Goal: Information Seeking & Learning: Learn about a topic

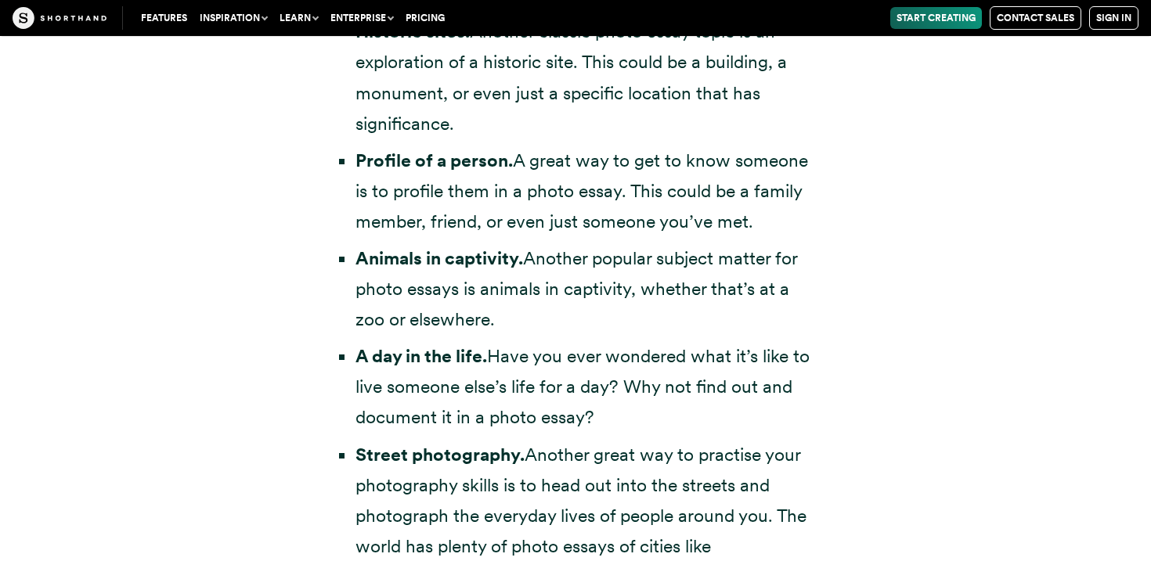
scroll to position [3533, 0]
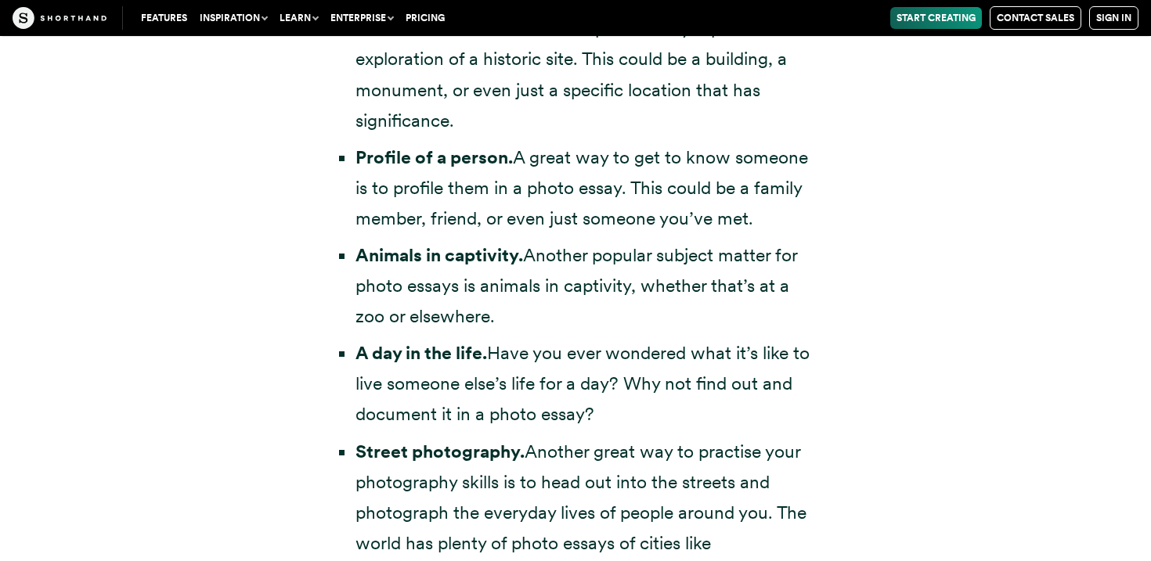
drag, startPoint x: 355, startPoint y: 220, endPoint x: 508, endPoint y: 290, distance: 168.1
click at [509, 290] on li "Animals in captivity. Another popular subject matter for photo essays is animal…" at bounding box center [582, 286] width 455 height 92
copy li "Animals in captivity. Another popular subject matter for photo essays is animal…"
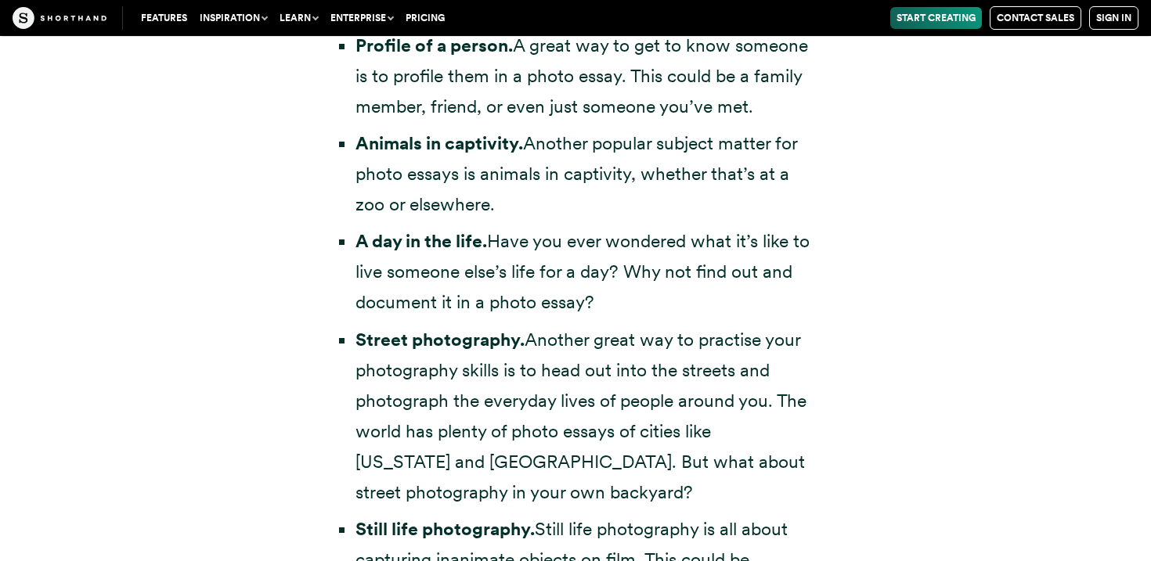
scroll to position [3656, 0]
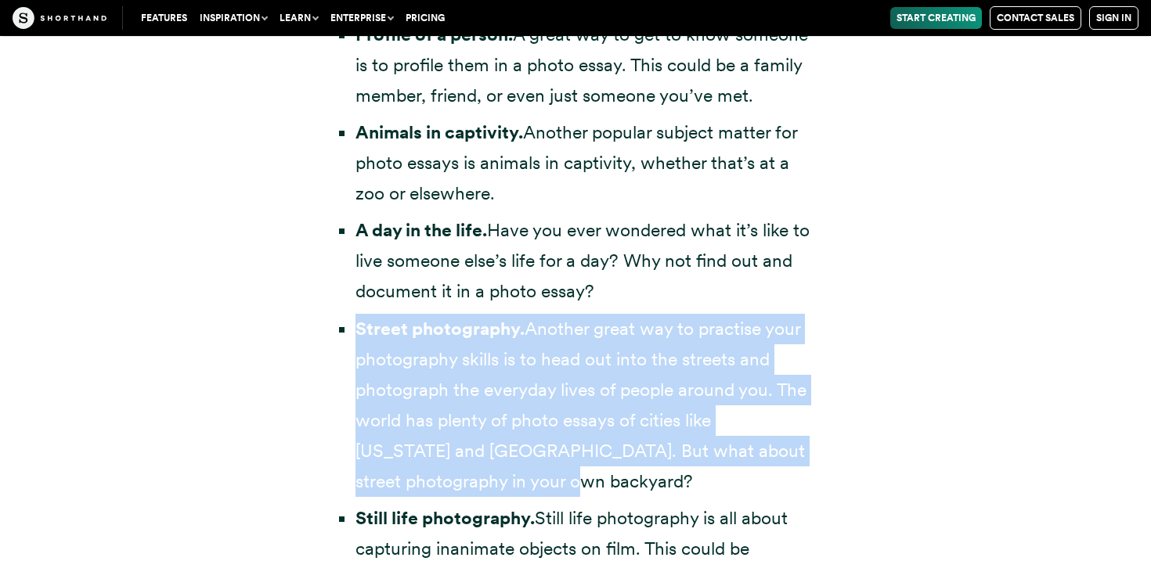
drag, startPoint x: 358, startPoint y: 295, endPoint x: 499, endPoint y: 436, distance: 199.8
click at [504, 441] on li "Street photography. Another great way to practise your photography skills is to…" at bounding box center [582, 406] width 455 height 184
copy li "Street photography. Another great way to practise your photography skills is to…"
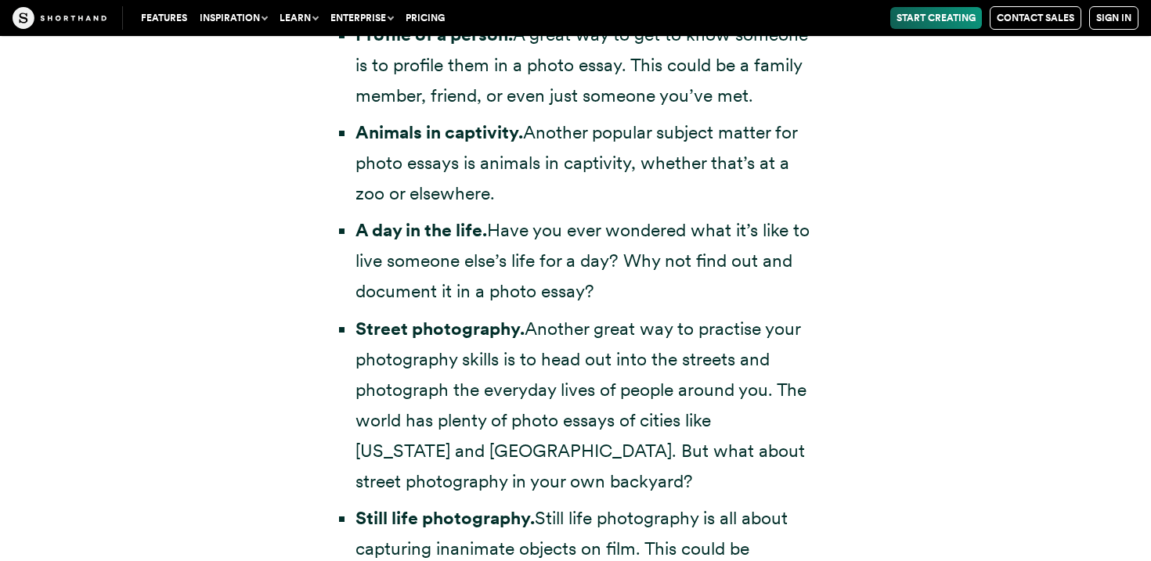
click at [832, 200] on div "Photo essay topics If you’re looking for photo essay examples, chances are you’…" at bounding box center [575, 303] width 532 height 1797
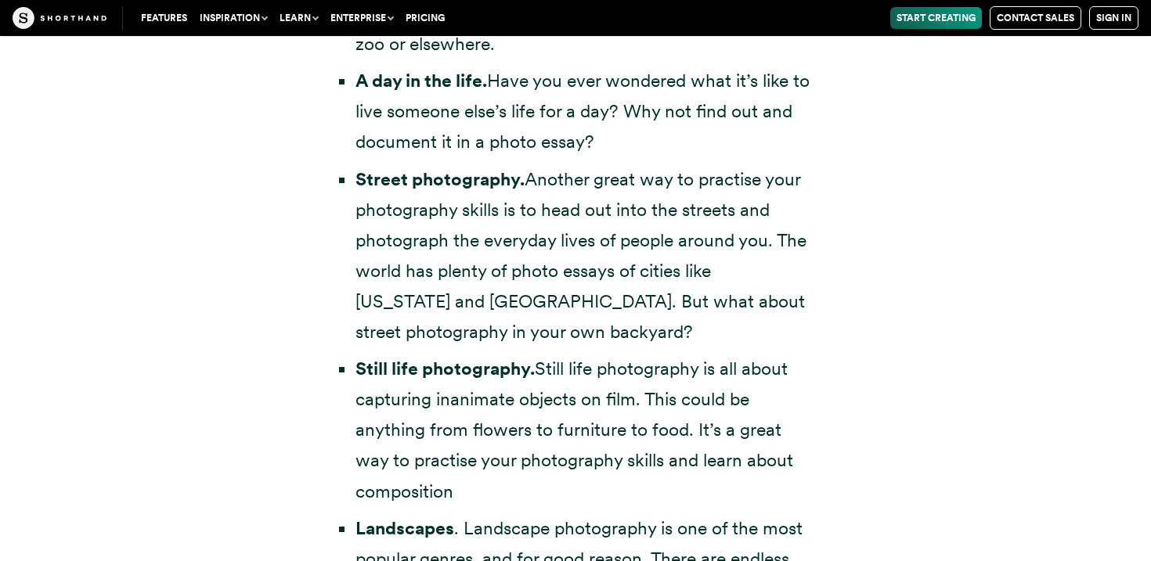
scroll to position [3806, 0]
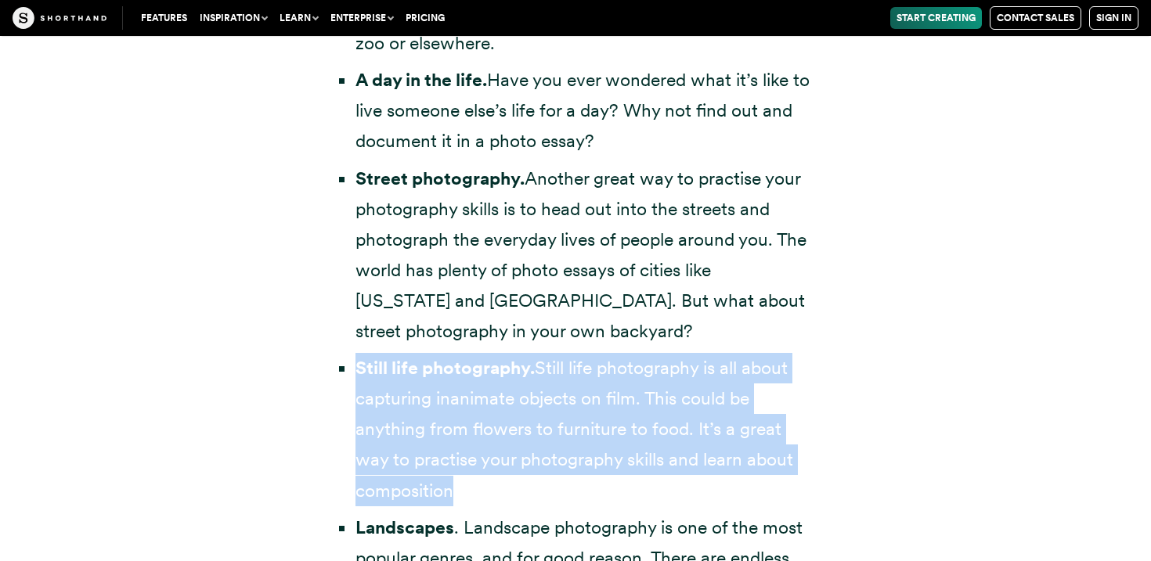
drag, startPoint x: 355, startPoint y: 334, endPoint x: 466, endPoint y: 450, distance: 160.0
click at [466, 450] on li "Still life photography. Still life photography is all about capturing inanimate…" at bounding box center [582, 429] width 455 height 153
copy li "Still life photography. Still life photography is all about capturing inanimate…"
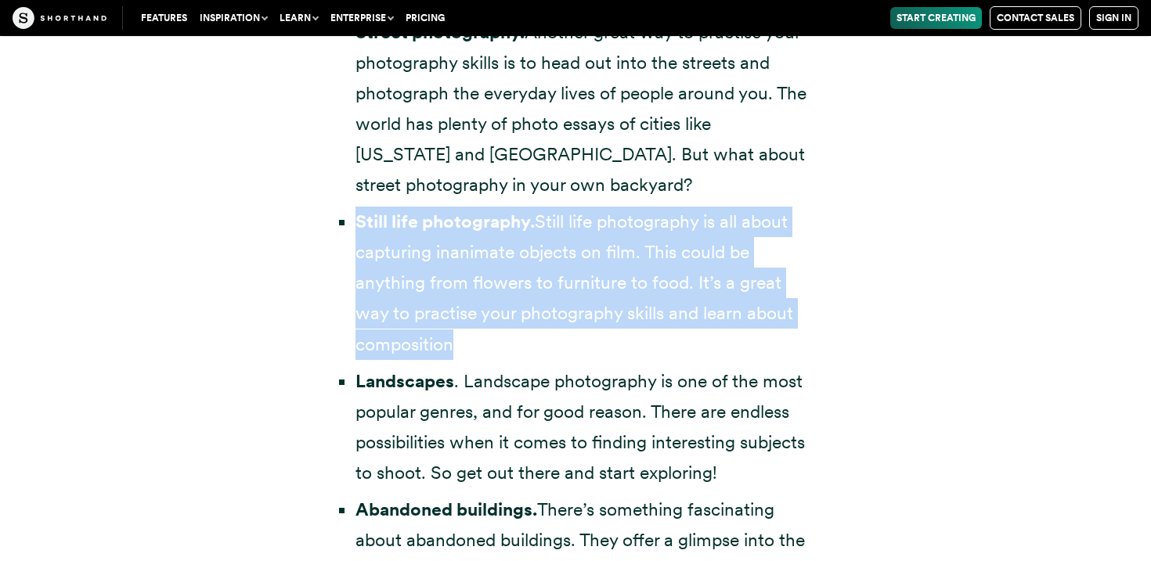
scroll to position [3958, 0]
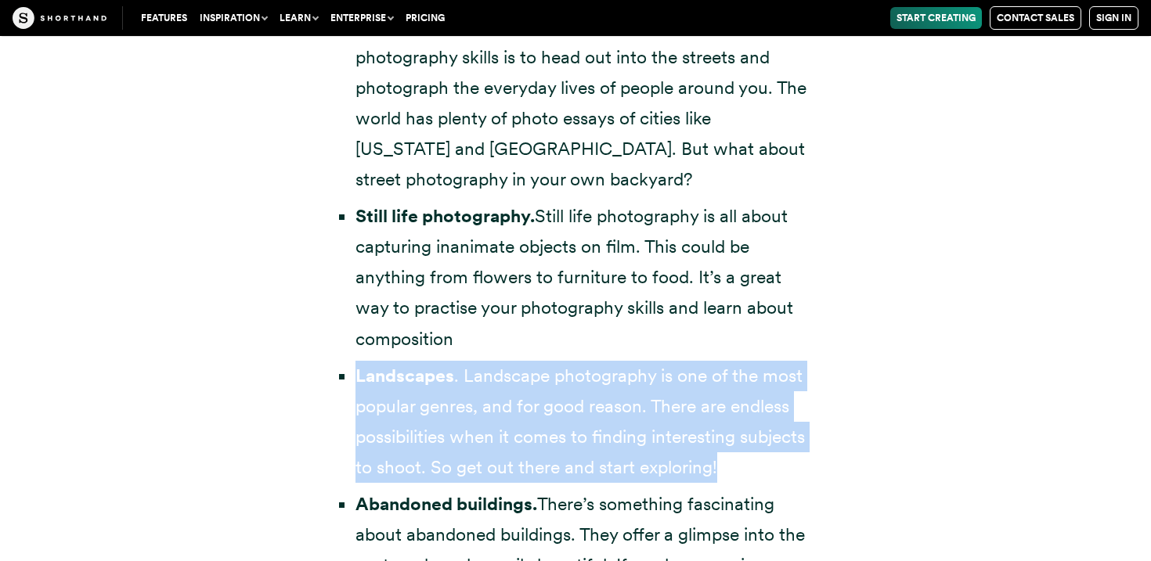
drag, startPoint x: 358, startPoint y: 344, endPoint x: 736, endPoint y: 454, distance: 393.8
click at [736, 454] on ul "Local events. A great way to start out is photograph local events in your commu…" at bounding box center [575, 164] width 470 height 1348
copy li "Landscapes . Landscape photography is one of the most popular genres, and for g…"
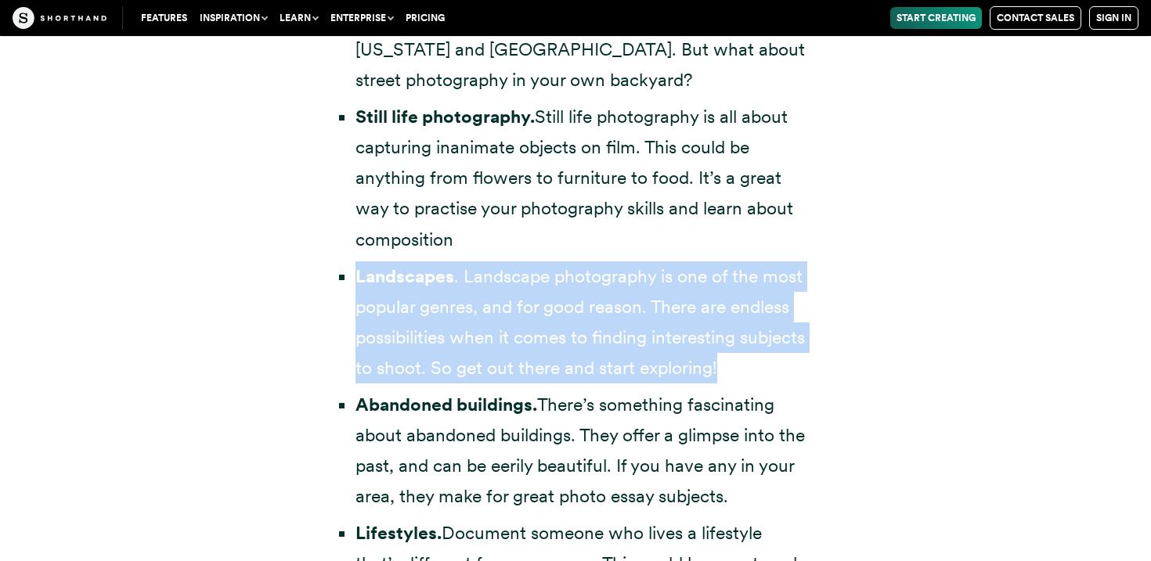
scroll to position [4124, 0]
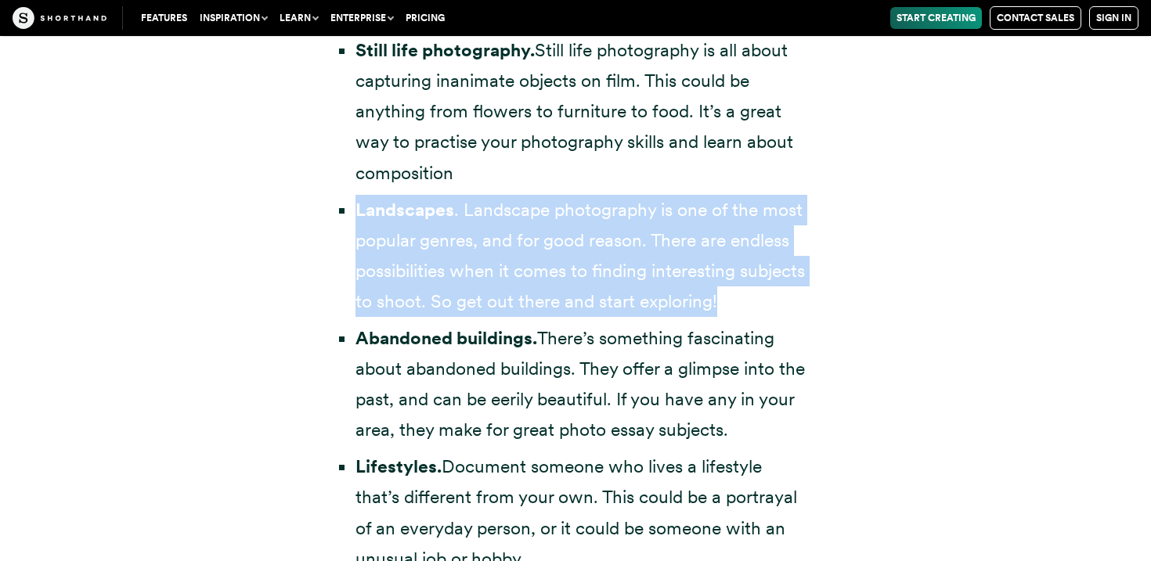
drag, startPoint x: 358, startPoint y: 308, endPoint x: 362, endPoint y: 323, distance: 15.6
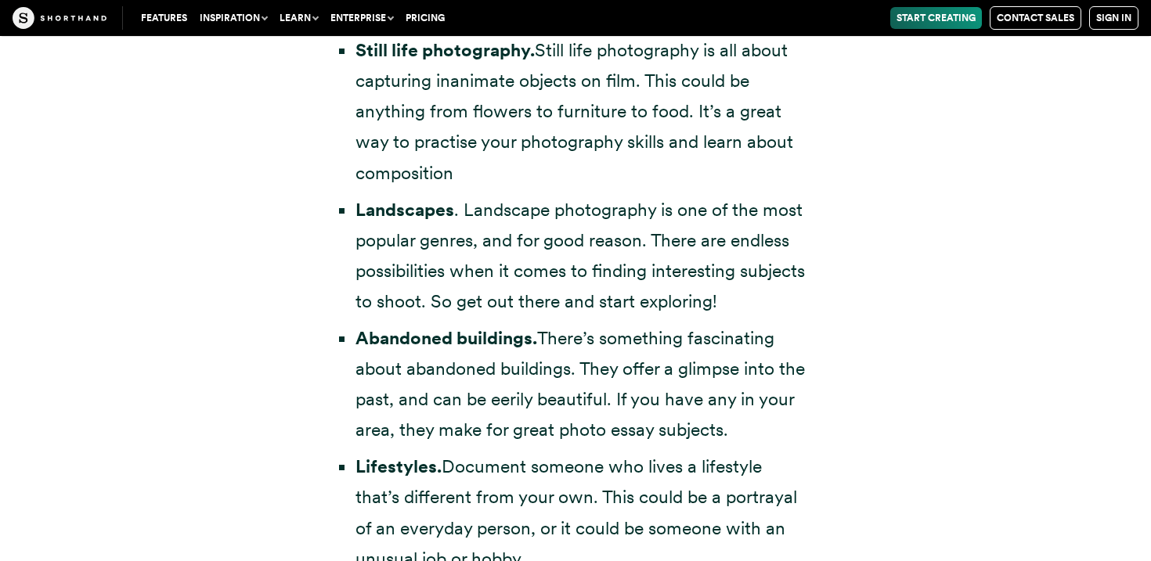
click at [359, 323] on li "Abandoned buildings. There’s something fascinating about abandoned buildings. T…" at bounding box center [582, 384] width 455 height 122
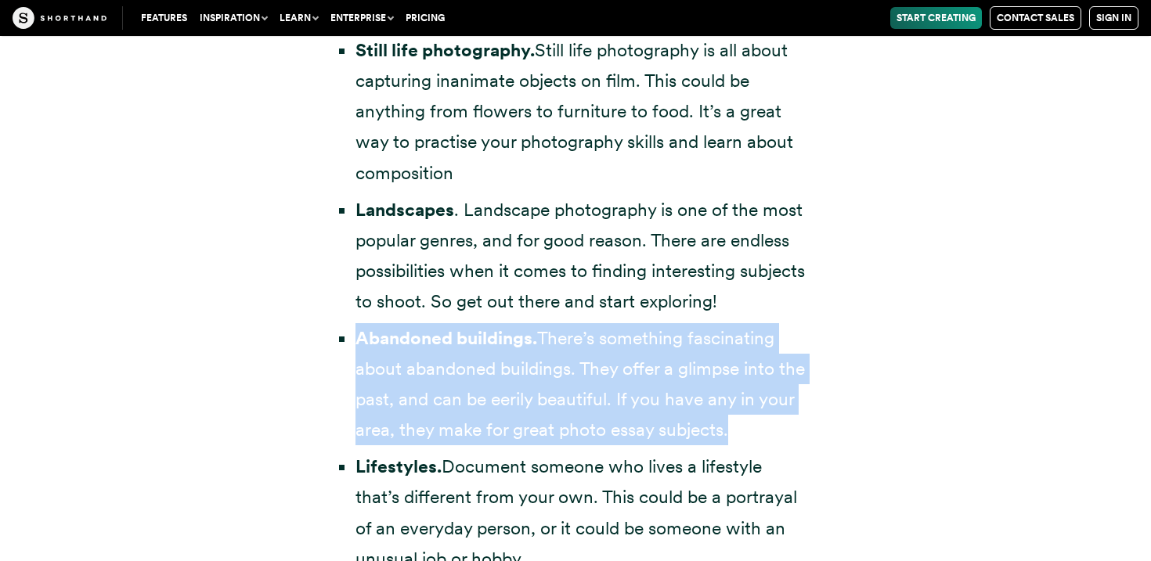
drag, startPoint x: 361, startPoint y: 306, endPoint x: 742, endPoint y: 409, distance: 394.9
click at [743, 412] on li "Abandoned buildings. There’s something fascinating about abandoned buildings. T…" at bounding box center [582, 384] width 455 height 122
copy li "Abandoned buildings. There’s something fascinating about abandoned buildings. T…"
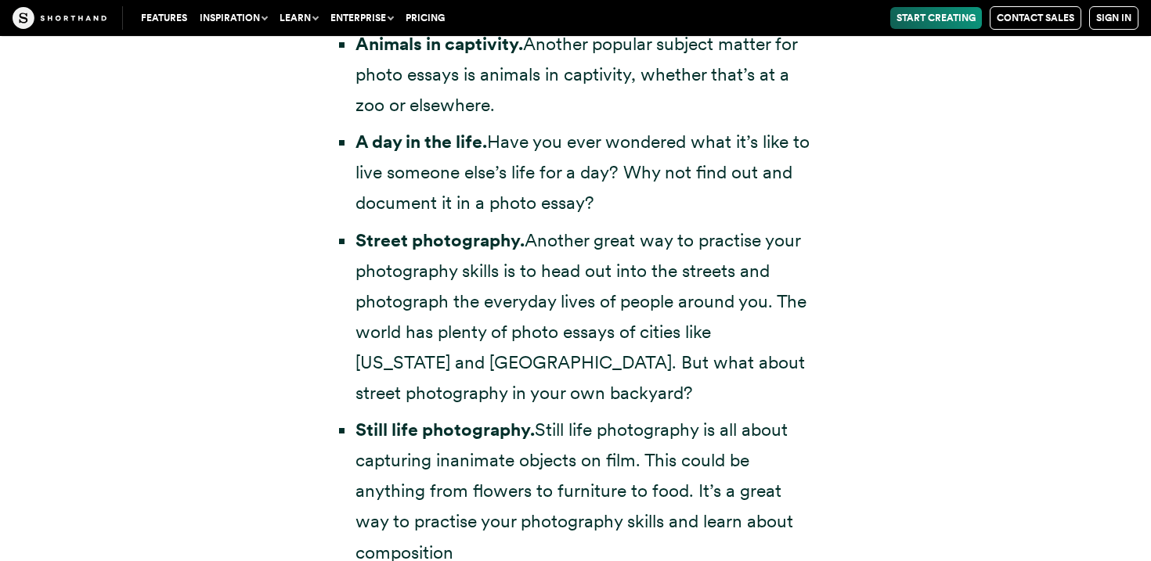
scroll to position [3736, 0]
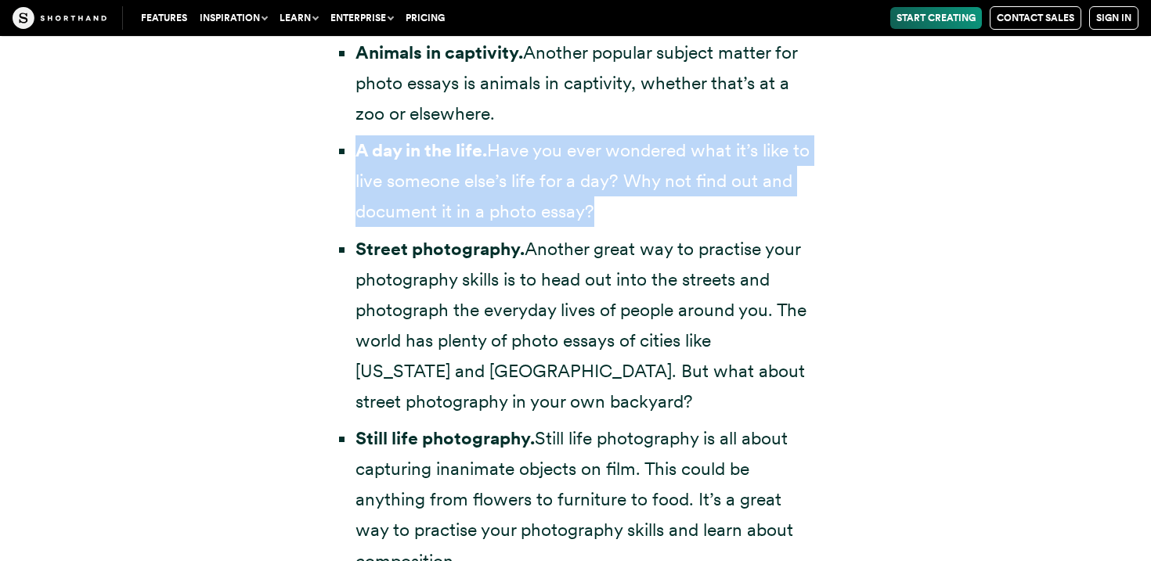
drag, startPoint x: 361, startPoint y: 115, endPoint x: 667, endPoint y: 184, distance: 313.7
click at [667, 184] on li "A day in the life. Have you ever wondered what it’s like to live someone else’s…" at bounding box center [582, 181] width 455 height 92
copy li "A day in the life. Have you ever wondered what it’s like to live someone else’s…"
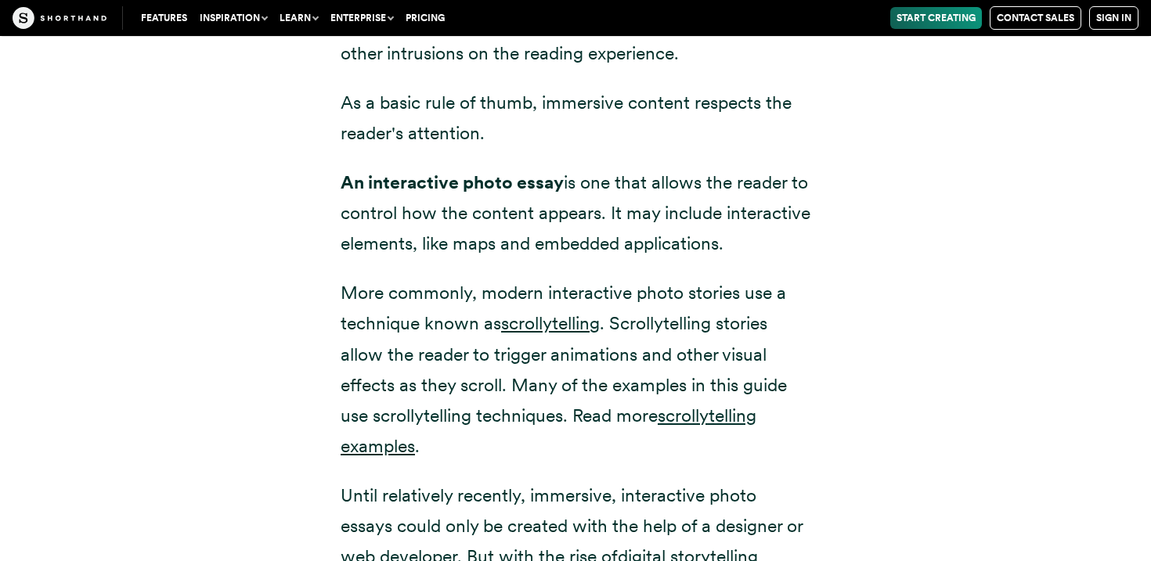
scroll to position [2158, 0]
